Goal: Task Accomplishment & Management: Complete application form

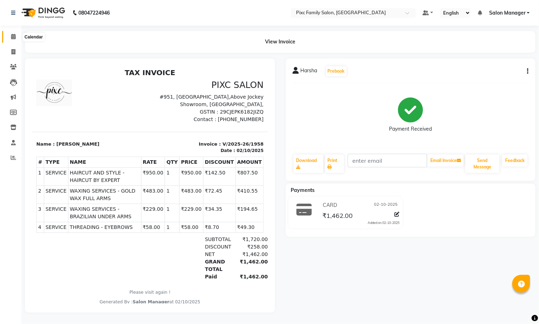
click at [14, 35] on icon at bounding box center [13, 36] width 5 height 5
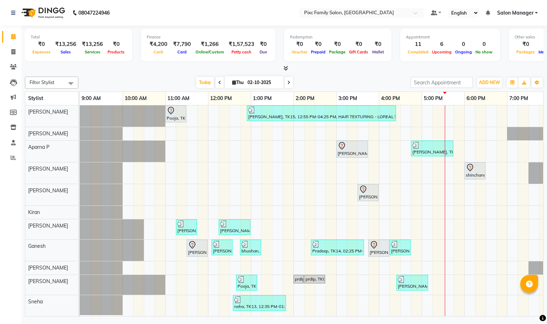
scroll to position [9, 0]
click at [288, 84] on icon at bounding box center [288, 82] width 3 height 4
type input "03-10-2025"
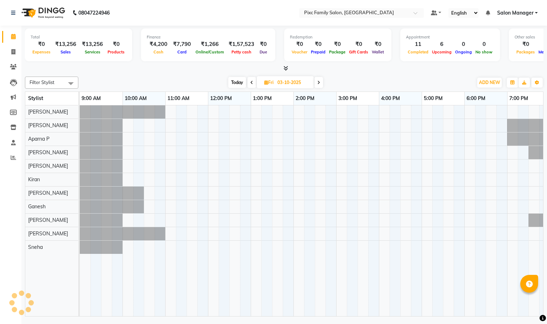
scroll to position [0, 58]
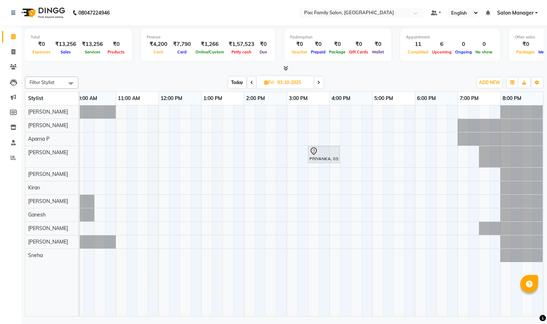
click at [218, 116] on div "PRIYANKA, 03:30 PM-04:15 PM, WAXING COMBO GOLD (999)" at bounding box center [286, 210] width 513 height 211
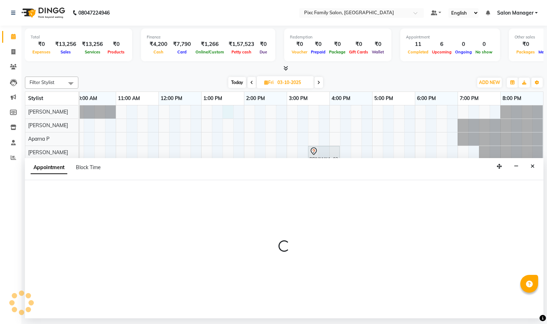
select select "16506"
select select "810"
select select "tentative"
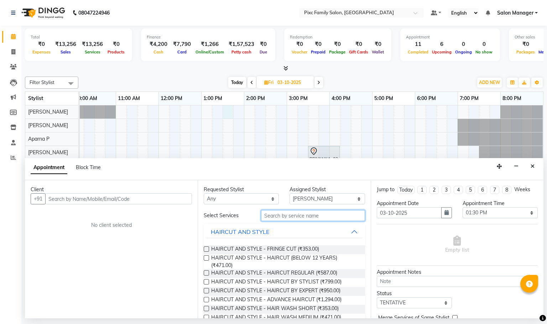
click at [277, 210] on input "text" at bounding box center [313, 215] width 104 height 11
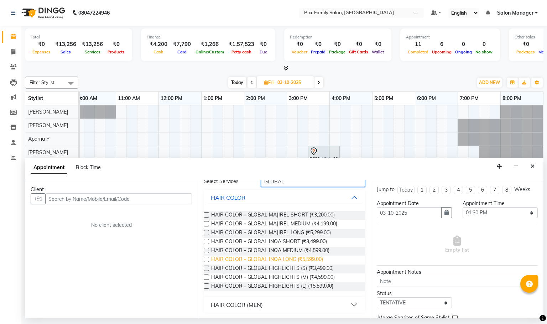
scroll to position [0, 0]
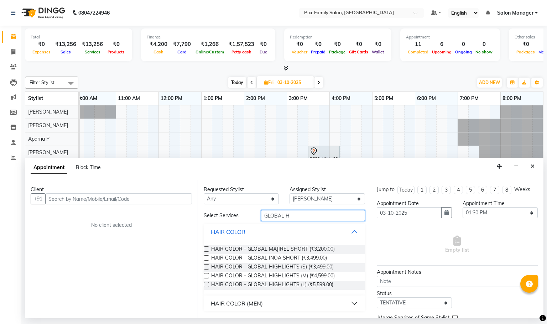
type input "GLOBAL H"
click at [205, 259] on label at bounding box center [206, 257] width 5 height 5
click at [205, 259] on input "checkbox" at bounding box center [206, 258] width 5 height 5
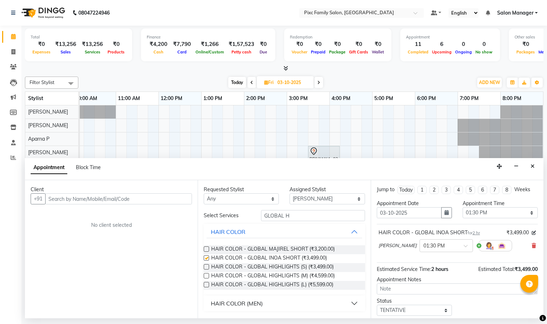
checkbox input "false"
click at [90, 190] on div "Client" at bounding box center [111, 189] width 161 height 7
click at [94, 199] on input "text" at bounding box center [118, 198] width 147 height 11
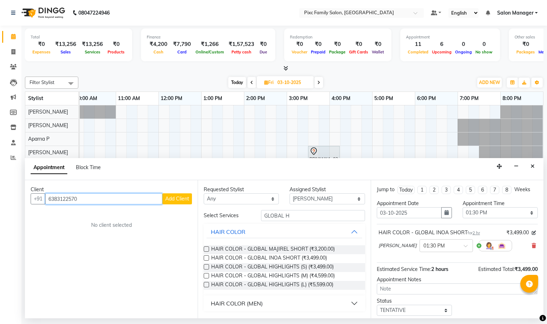
type input "6383122570"
click at [172, 203] on button "Add Client" at bounding box center [177, 198] width 30 height 11
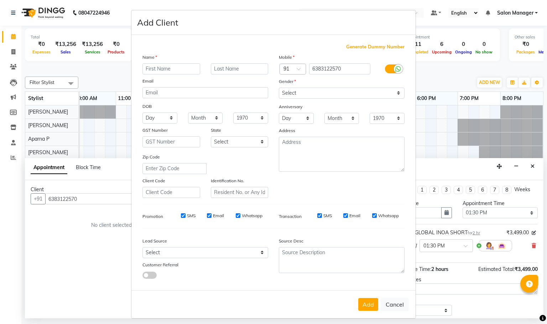
type input "r"
type input "[PERSON_NAME]"
click at [317, 88] on select "Select [DEMOGRAPHIC_DATA] [DEMOGRAPHIC_DATA] Other Prefer Not To Say" at bounding box center [342, 93] width 126 height 11
select select "[DEMOGRAPHIC_DATA]"
click at [279, 88] on select "Select [DEMOGRAPHIC_DATA] [DEMOGRAPHIC_DATA] Other Prefer Not To Say" at bounding box center [342, 93] width 126 height 11
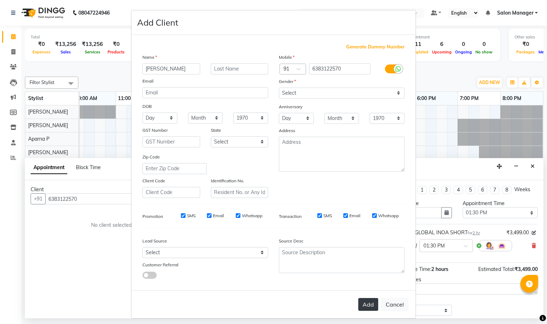
click at [363, 308] on button "Add" at bounding box center [368, 304] width 20 height 13
select select
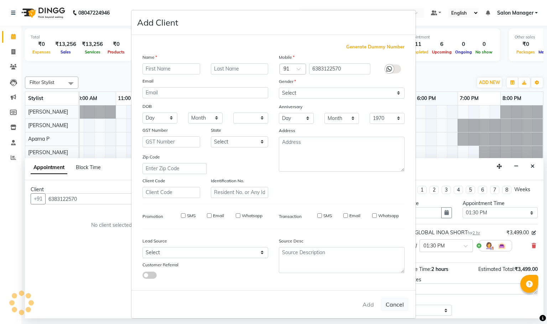
select select
checkbox input "false"
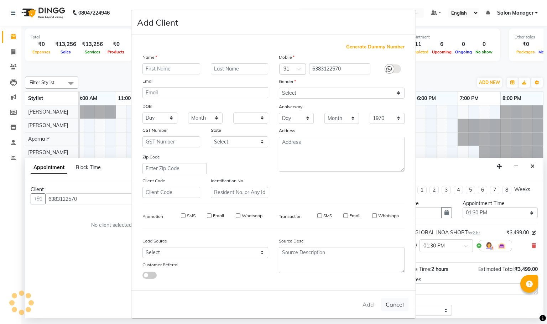
checkbox input "false"
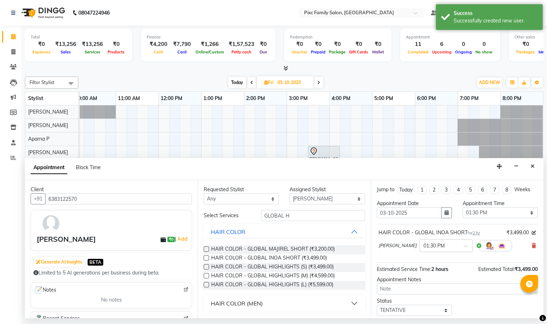
scroll to position [50, 0]
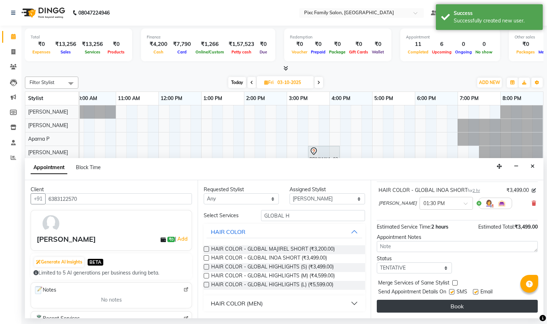
click at [437, 302] on button "Book" at bounding box center [457, 306] width 161 height 13
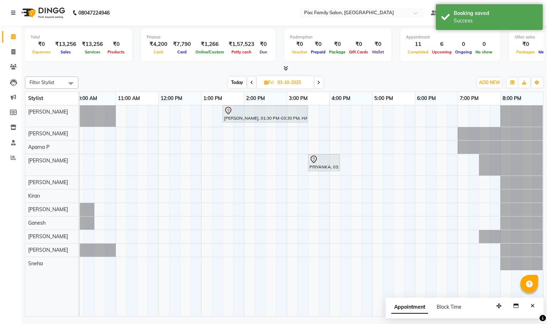
click at [250, 78] on span at bounding box center [251, 82] width 9 height 11
type input "02-10-2025"
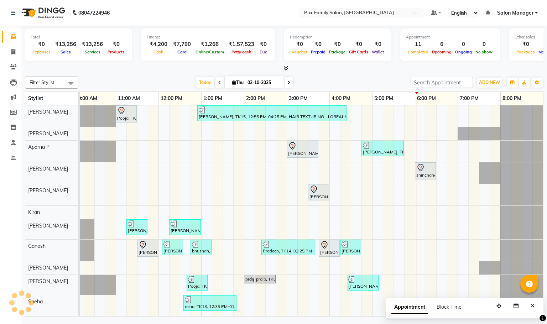
scroll to position [0, 0]
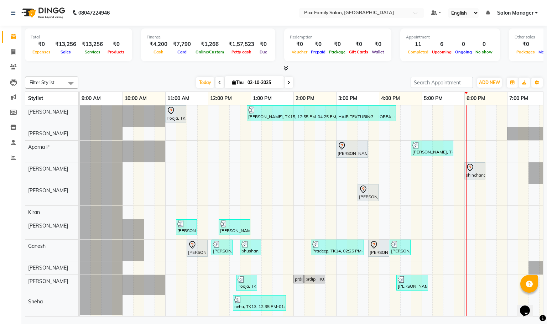
click at [288, 82] on icon at bounding box center [288, 82] width 3 height 4
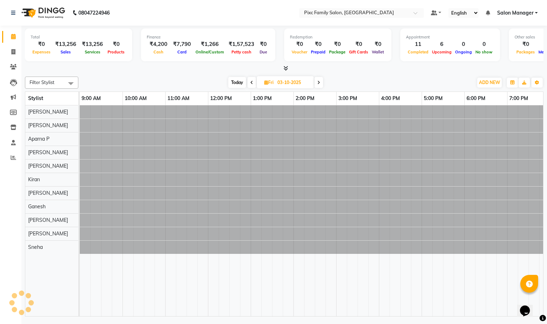
scroll to position [0, 49]
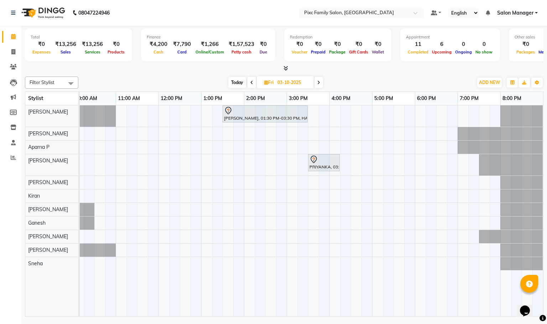
click at [231, 81] on span "Today" at bounding box center [237, 82] width 18 height 11
type input "02-10-2025"
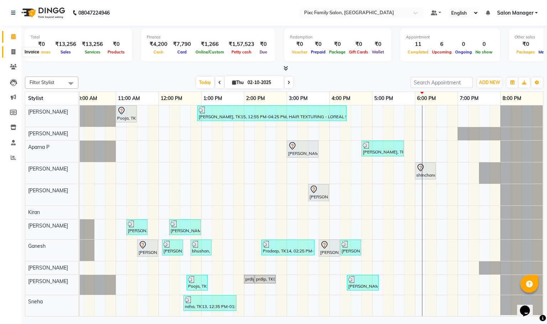
click at [16, 48] on span at bounding box center [13, 52] width 12 height 8
select select "3509"
select select "service"
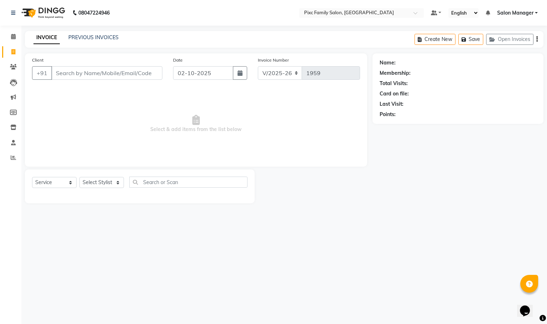
click at [100, 75] on input "Client" at bounding box center [106, 73] width 111 height 14
type input "7899395789"
click at [153, 70] on span "Add Client" at bounding box center [144, 72] width 28 height 7
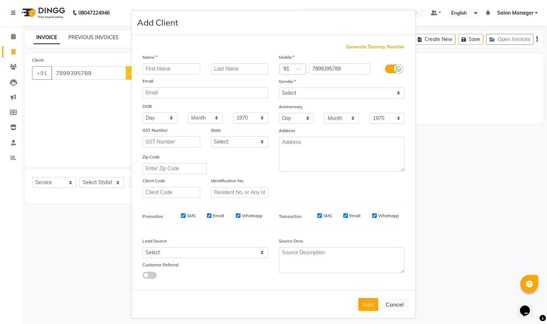
click at [176, 68] on input "text" at bounding box center [171, 68] width 58 height 11
type input "jaghan"
click at [304, 84] on div "Gender" at bounding box center [341, 83] width 136 height 10
click at [305, 97] on select "Select [DEMOGRAPHIC_DATA] [DEMOGRAPHIC_DATA] Other Prefer Not To Say" at bounding box center [342, 93] width 126 height 11
select select "[DEMOGRAPHIC_DATA]"
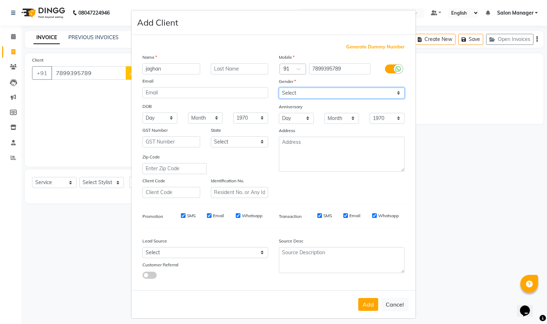
click at [279, 88] on select "Select [DEMOGRAPHIC_DATA] [DEMOGRAPHIC_DATA] Other Prefer Not To Say" at bounding box center [342, 93] width 126 height 11
click at [372, 304] on button "Add" at bounding box center [368, 304] width 20 height 13
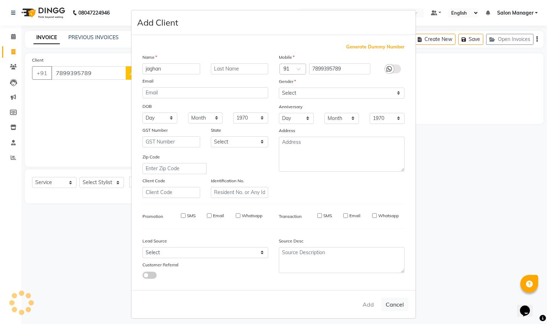
select select
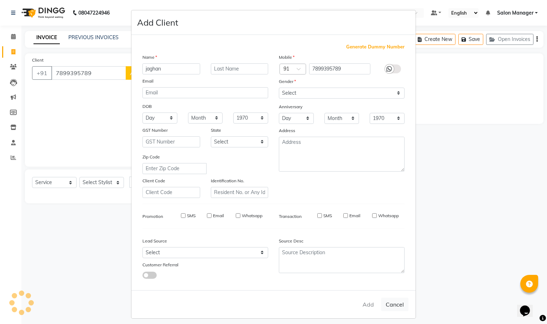
select select
checkbox input "false"
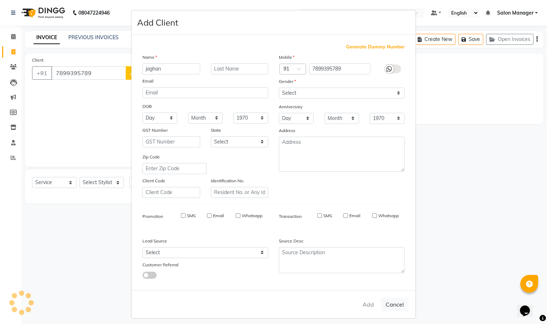
checkbox input "false"
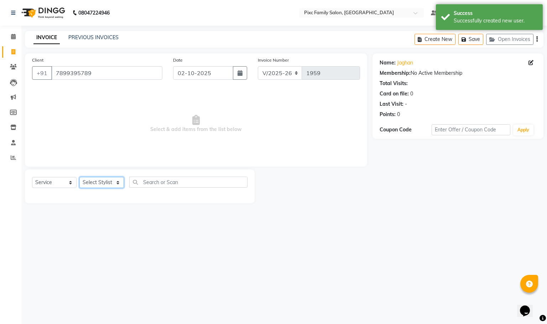
click at [95, 182] on select "Select Stylist [PERSON_NAME] [PERSON_NAME] [PERSON_NAME] Aparna P [PERSON_NAME]…" at bounding box center [101, 182] width 44 height 11
select select "90556"
click at [79, 177] on select "Select Stylist [PERSON_NAME] [PERSON_NAME] [PERSON_NAME] Aparna P [PERSON_NAME]…" at bounding box center [101, 182] width 44 height 11
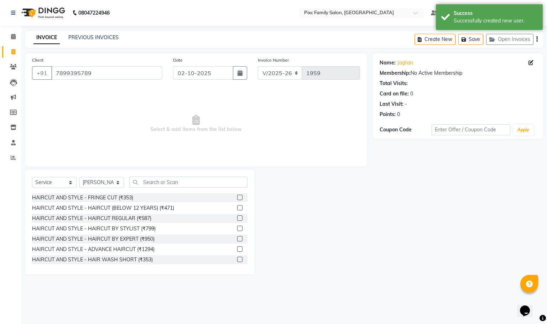
click at [180, 175] on div "Select Service Product Membership Package Voucher Prepaid Gift Card Select Styl…" at bounding box center [140, 221] width 230 height 105
click at [201, 184] on input "text" at bounding box center [188, 182] width 118 height 11
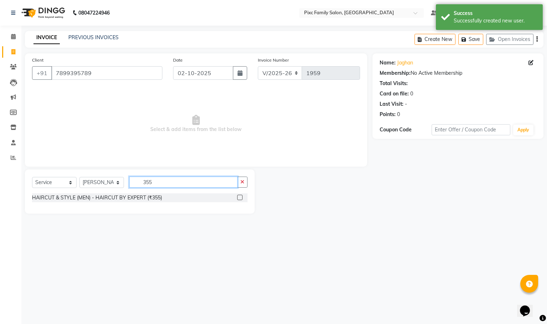
type input "355"
click at [238, 198] on label at bounding box center [239, 197] width 5 height 5
click at [238, 198] on input "checkbox" at bounding box center [239, 197] width 5 height 5
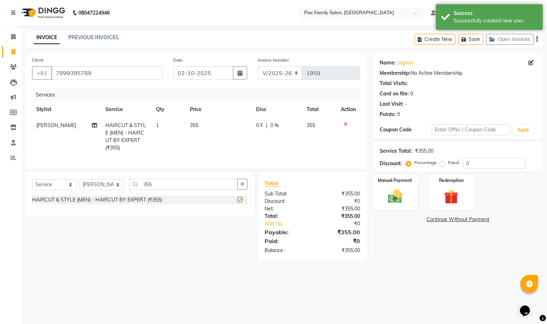
checkbox input "false"
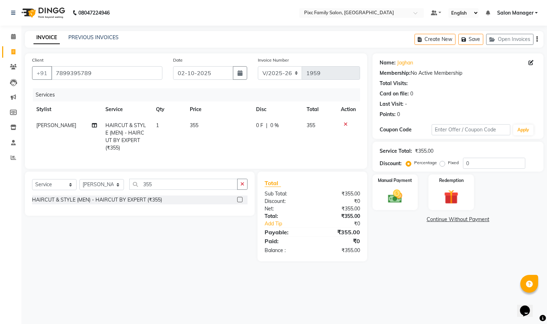
click at [273, 128] on span "0 %" at bounding box center [274, 125] width 9 height 7
select select "90556"
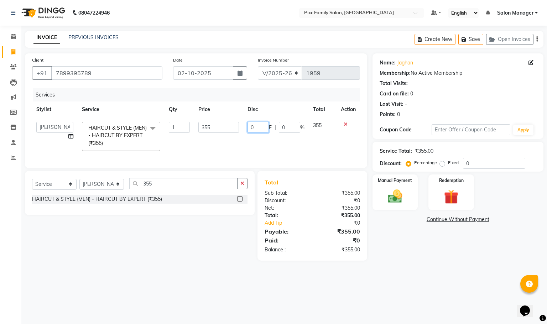
click at [254, 127] on input "0" at bounding box center [257, 127] width 21 height 11
type input "5"
click at [285, 138] on td "5 F | 0 %" at bounding box center [275, 136] width 65 height 38
select select "90556"
click at [408, 191] on div "Manual Payment" at bounding box center [394, 192] width 47 height 37
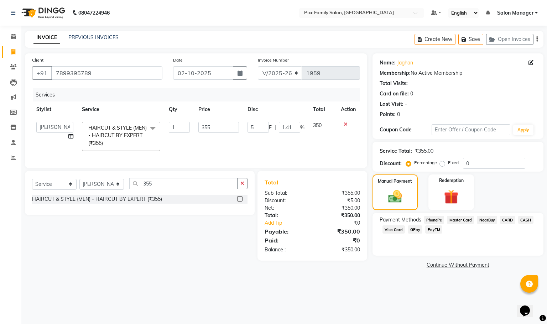
click at [524, 221] on span "CASH" at bounding box center [525, 220] width 15 height 8
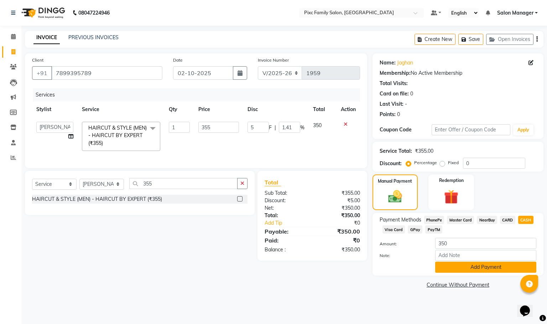
click at [506, 267] on button "Add Payment" at bounding box center [485, 267] width 101 height 11
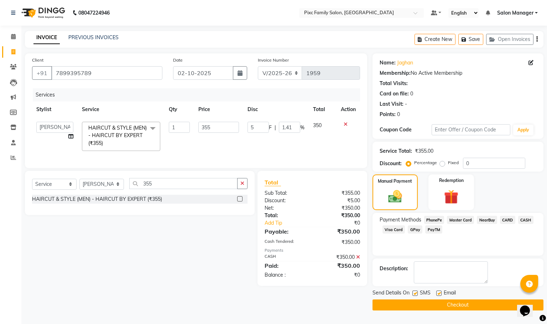
click at [437, 302] on button "Checkout" at bounding box center [457, 304] width 171 height 11
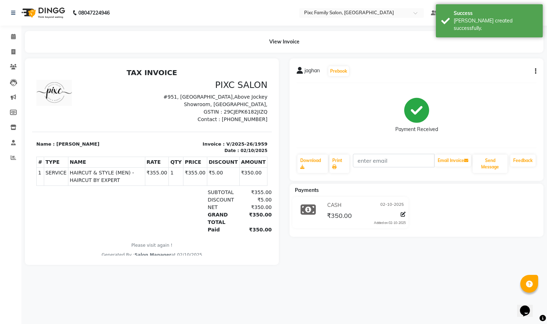
click at [10, 44] on li "Invoice" at bounding box center [10, 51] width 21 height 15
click at [5, 34] on link "Calendar" at bounding box center [10, 37] width 17 height 12
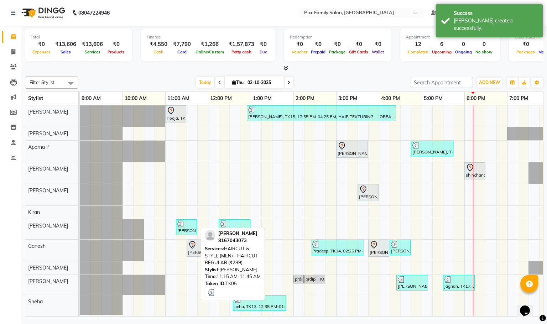
scroll to position [9, 0]
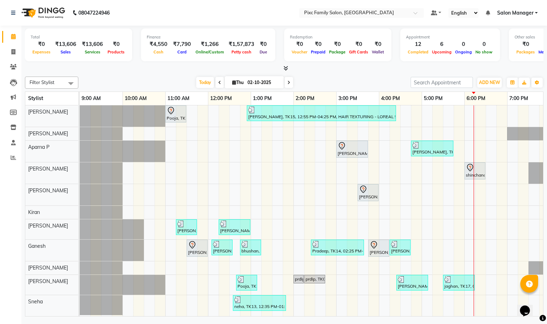
click at [218, 84] on icon at bounding box center [219, 82] width 3 height 4
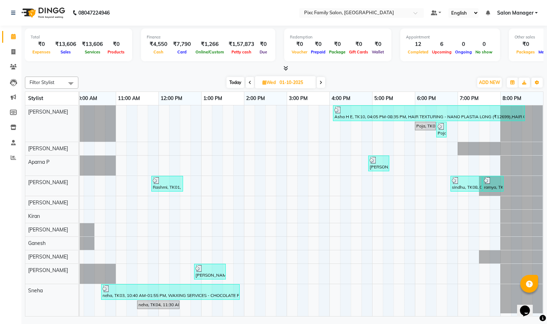
scroll to position [7, 0]
click at [317, 80] on span at bounding box center [320, 82] width 9 height 11
type input "02-10-2025"
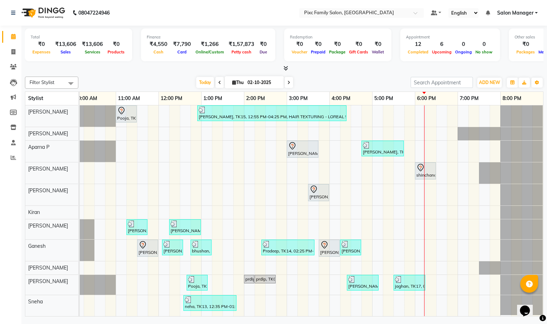
scroll to position [9, 0]
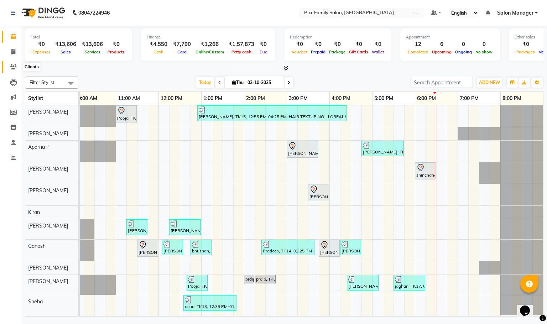
click at [14, 68] on icon at bounding box center [13, 66] width 7 height 5
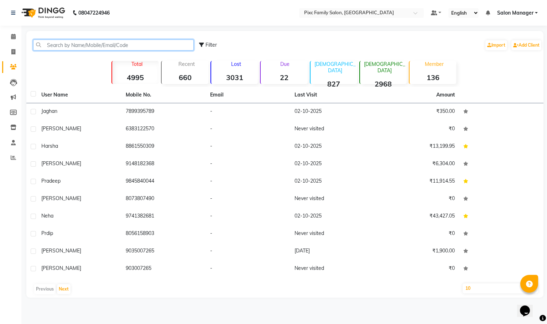
click at [168, 47] on input "text" at bounding box center [113, 45] width 161 height 11
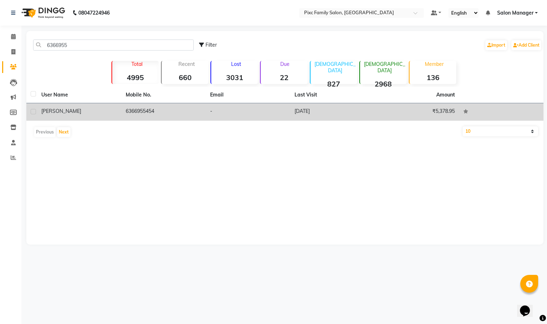
click at [151, 114] on td "6366955454" at bounding box center [163, 111] width 84 height 17
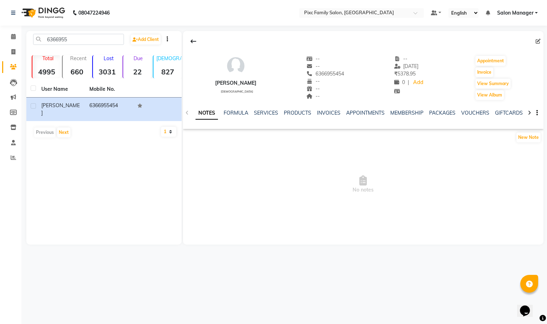
click at [277, 117] on div "NOTES FORMULA SERVICES PRODUCTS INVOICES APPOINTMENTS MEMBERSHIP PACKAGES VOUCH…" at bounding box center [354, 115] width 318 height 13
click at [264, 108] on div "NOTES FORMULA SERVICES PRODUCTS INVOICES APPOINTMENTS MEMBERSHIP PACKAGES VOUCH…" at bounding box center [363, 113] width 360 height 25
click at [264, 111] on link "SERVICES" at bounding box center [266, 113] width 24 height 6
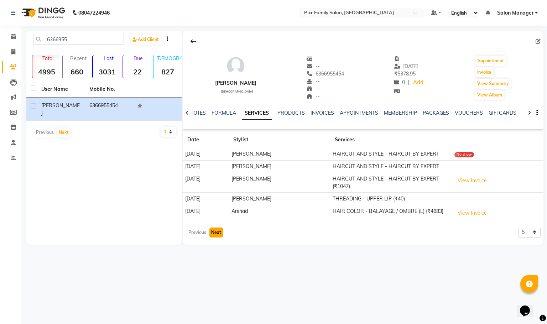
click at [220, 233] on button "Next" at bounding box center [216, 232] width 14 height 10
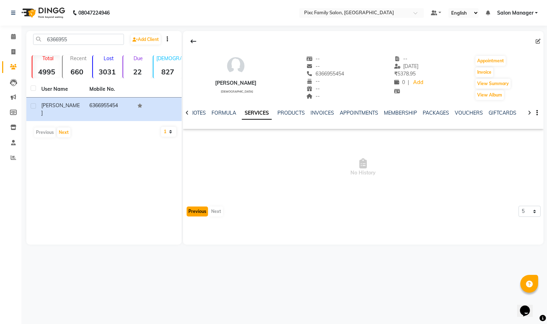
click at [198, 214] on button "Previous" at bounding box center [197, 211] width 21 height 10
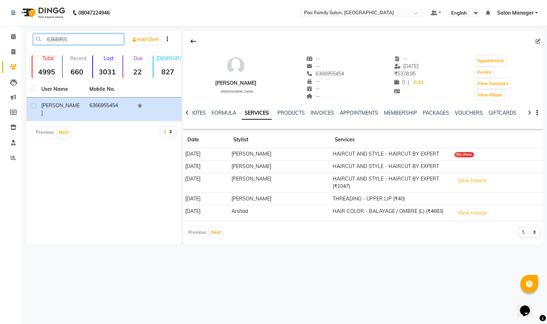
click at [98, 39] on input "6366955" at bounding box center [78, 39] width 91 height 11
type input "6"
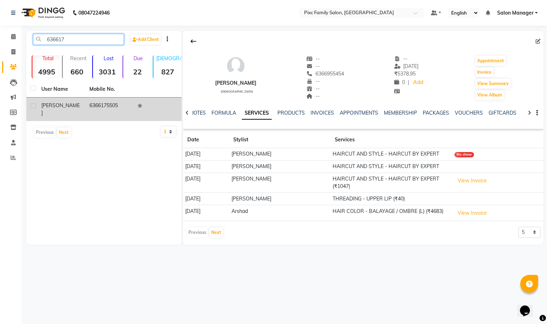
type input "636617"
click at [69, 108] on div "[PERSON_NAME]" at bounding box center [61, 109] width 40 height 15
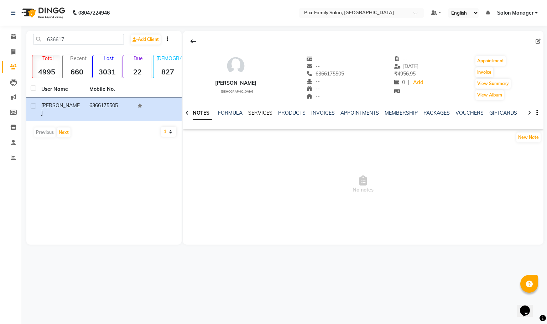
click at [254, 111] on link "SERVICES" at bounding box center [260, 113] width 24 height 6
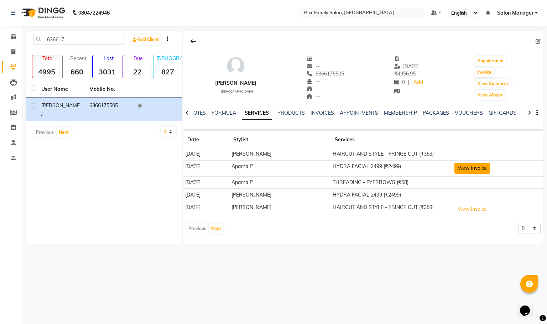
click at [477, 166] on button "View Invoice" at bounding box center [472, 168] width 36 height 11
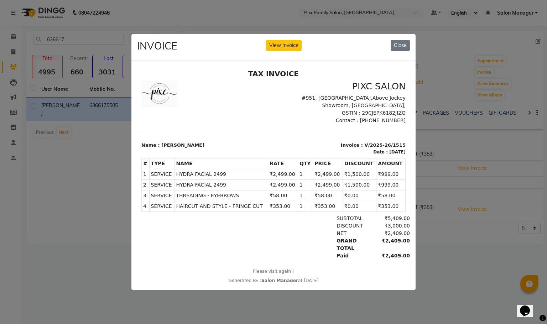
click at [462, 227] on ngb-modal-window "INVOICE View Invoice Close" at bounding box center [273, 162] width 547 height 324
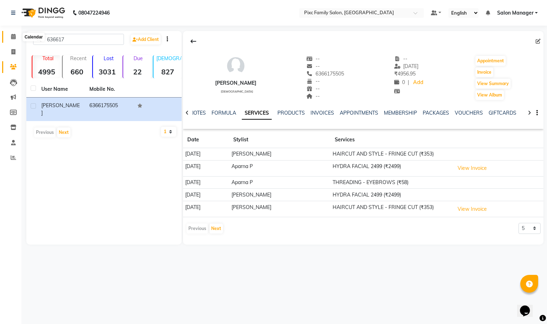
click at [10, 36] on span at bounding box center [13, 37] width 12 height 8
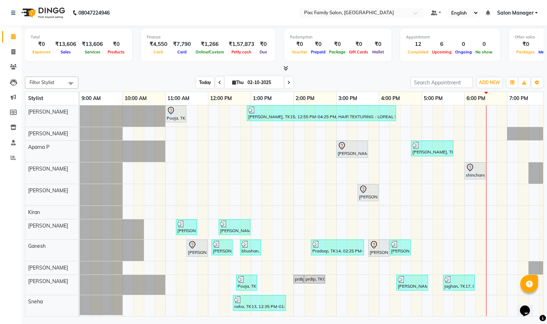
click at [206, 83] on span "Today" at bounding box center [205, 82] width 18 height 11
click at [289, 86] on span at bounding box center [288, 82] width 9 height 11
type input "03-10-2025"
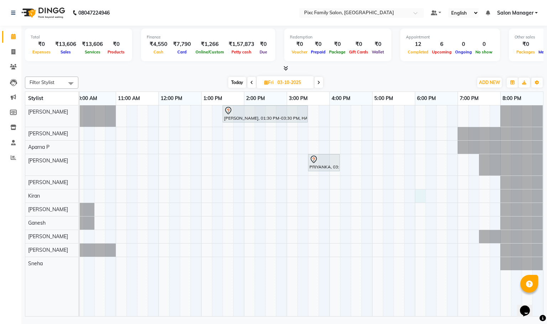
click at [410, 201] on div "[PERSON_NAME], 01:30 PM-03:30 PM, HAIR COLOR - GLOBAL INOA SHORT PRIYANKA, 03:3…" at bounding box center [286, 210] width 513 height 211
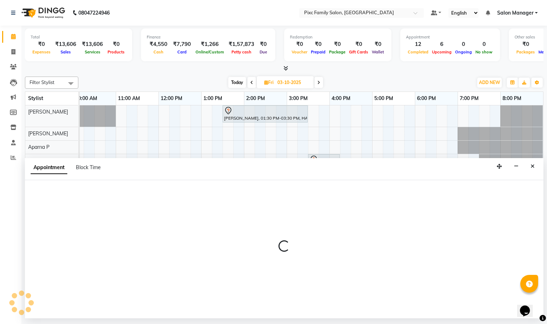
select select "64032"
select select "tentative"
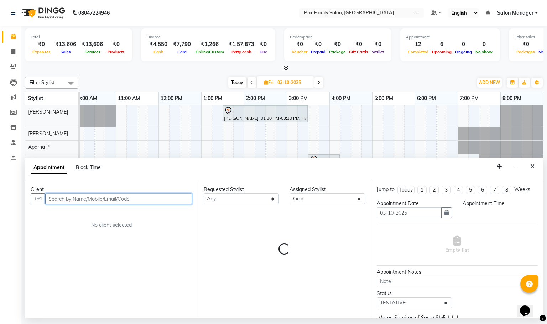
select select "1080"
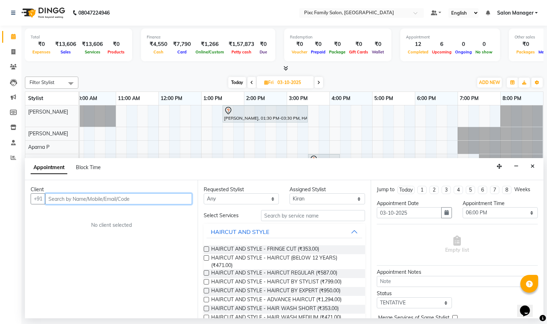
click at [148, 198] on input "text" at bounding box center [118, 198] width 147 height 11
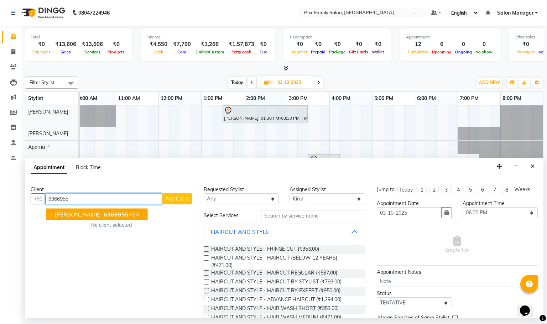
click at [106, 216] on span "6366955" at bounding box center [116, 214] width 25 height 7
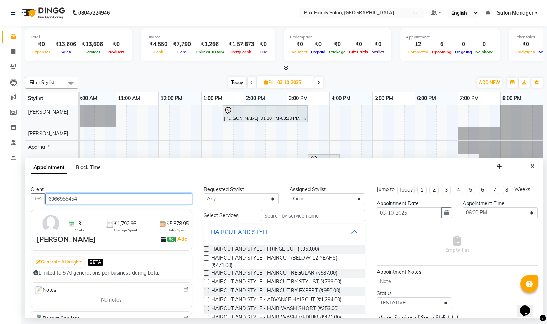
type input "6366955454"
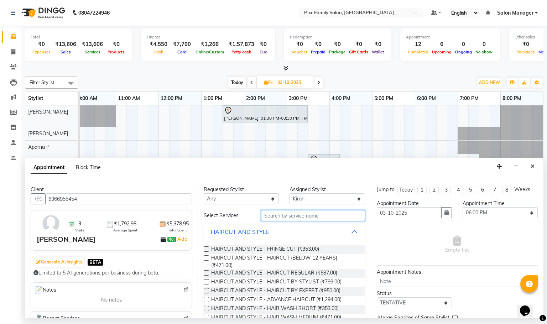
click at [323, 214] on input "text" at bounding box center [313, 215] width 104 height 11
type input "1"
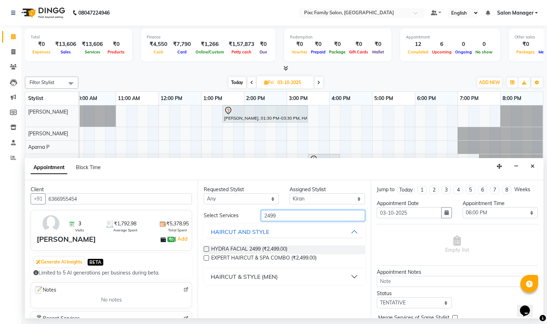
type input "2499"
click at [207, 249] on label at bounding box center [206, 248] width 5 height 5
click at [207, 249] on input "checkbox" at bounding box center [206, 249] width 5 height 5
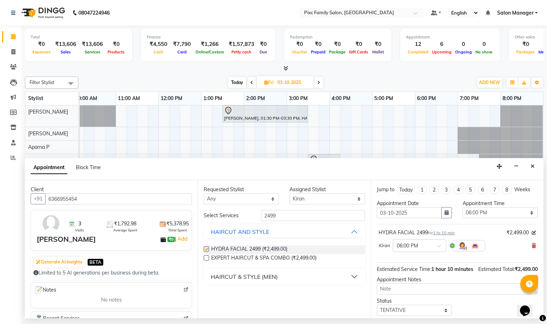
checkbox input "false"
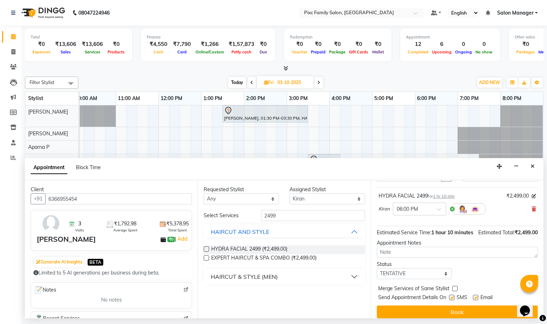
scroll to position [53, 0]
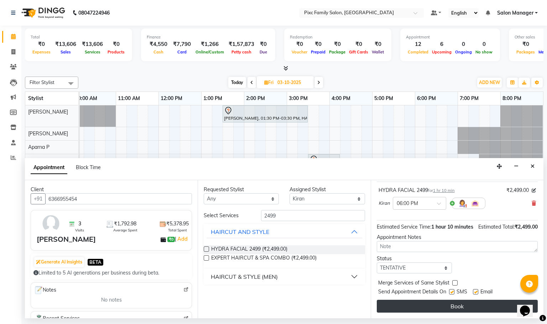
click at [451, 307] on button "Book" at bounding box center [457, 306] width 161 height 13
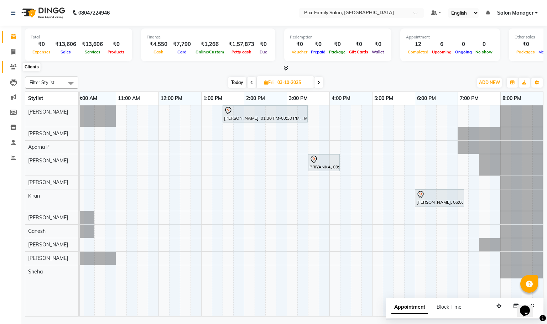
click at [13, 70] on span at bounding box center [13, 67] width 12 height 8
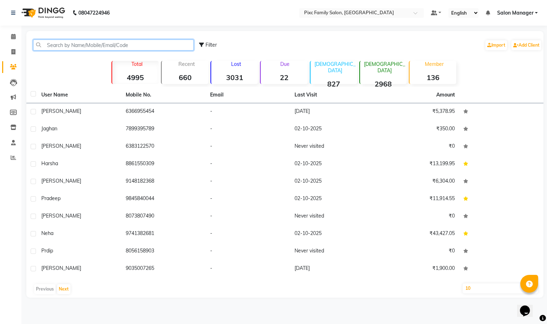
click at [113, 44] on input "text" at bounding box center [113, 45] width 161 height 11
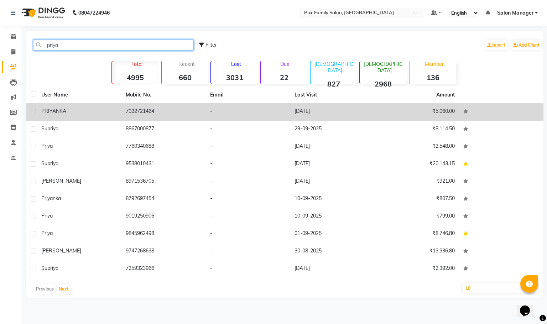
type input "priya"
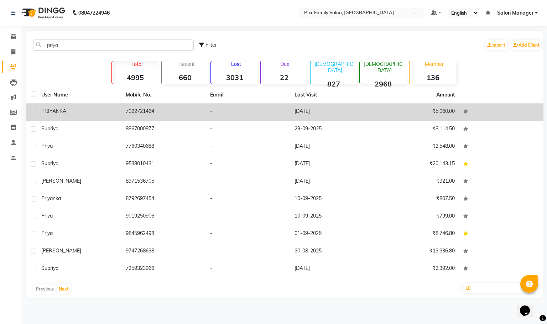
click at [164, 111] on td "7022721464" at bounding box center [163, 111] width 84 height 17
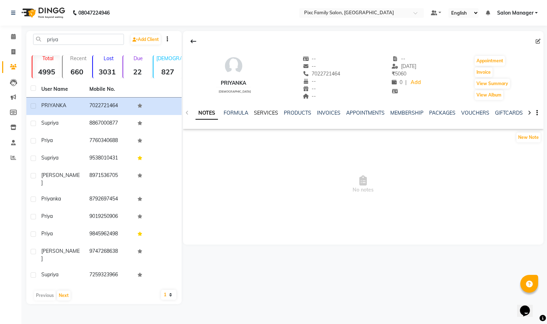
click at [265, 111] on link "SERVICES" at bounding box center [266, 113] width 24 height 6
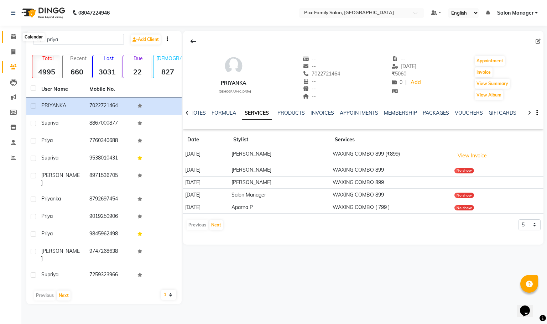
click at [11, 38] on icon at bounding box center [13, 36] width 5 height 5
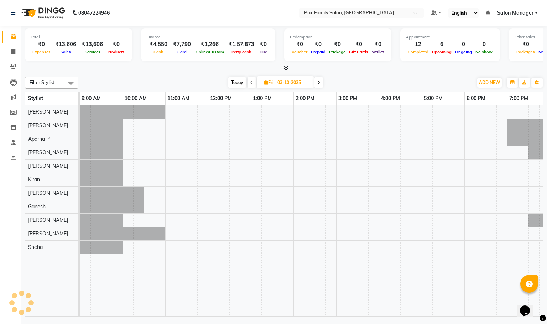
scroll to position [0, 49]
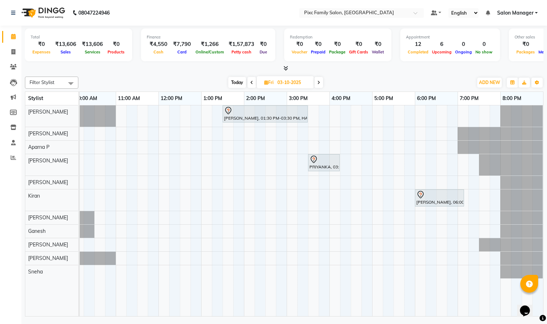
click at [238, 83] on span "Today" at bounding box center [237, 82] width 18 height 11
type input "02-10-2025"
